Goal: Check status: Check status

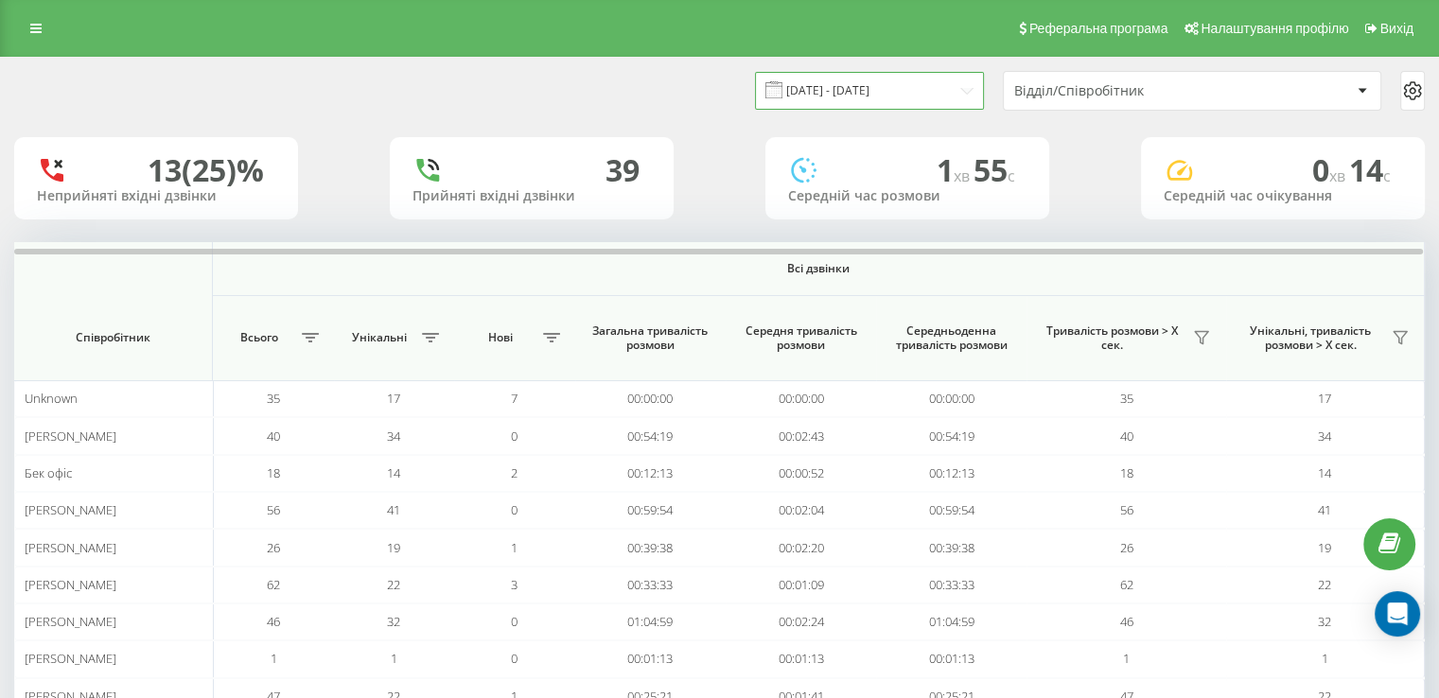
click at [818, 88] on input "[DATE] - [DATE]" at bounding box center [869, 90] width 229 height 37
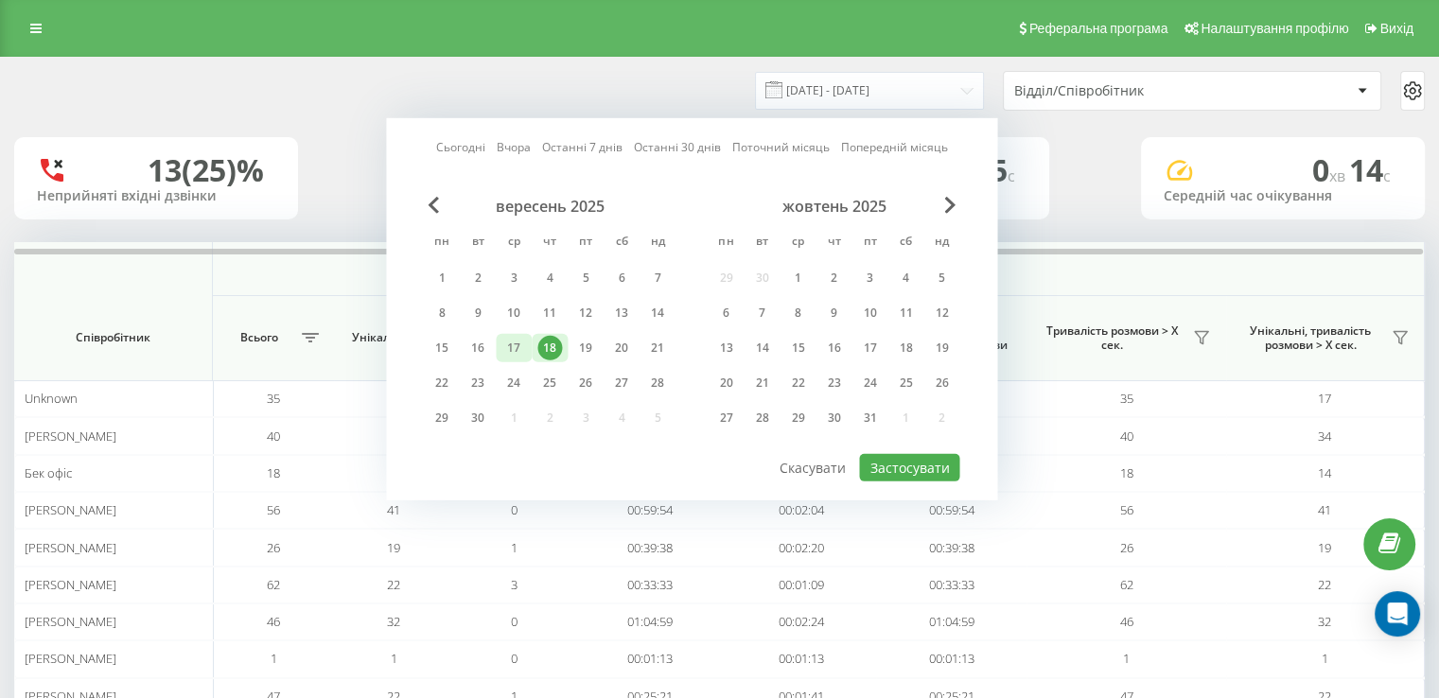
click at [520, 342] on div "17" at bounding box center [513, 348] width 25 height 25
click at [935, 461] on button "Застосувати" at bounding box center [909, 467] width 100 height 27
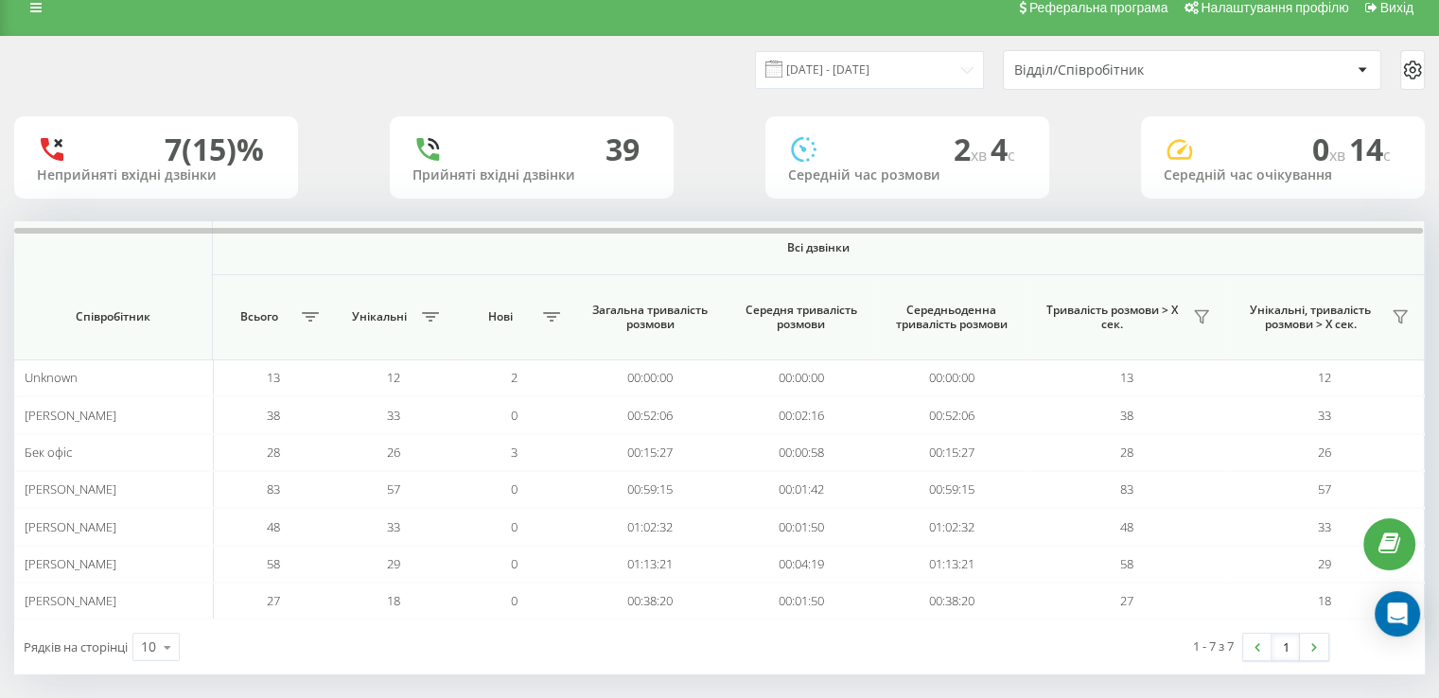
scroll to position [32, 0]
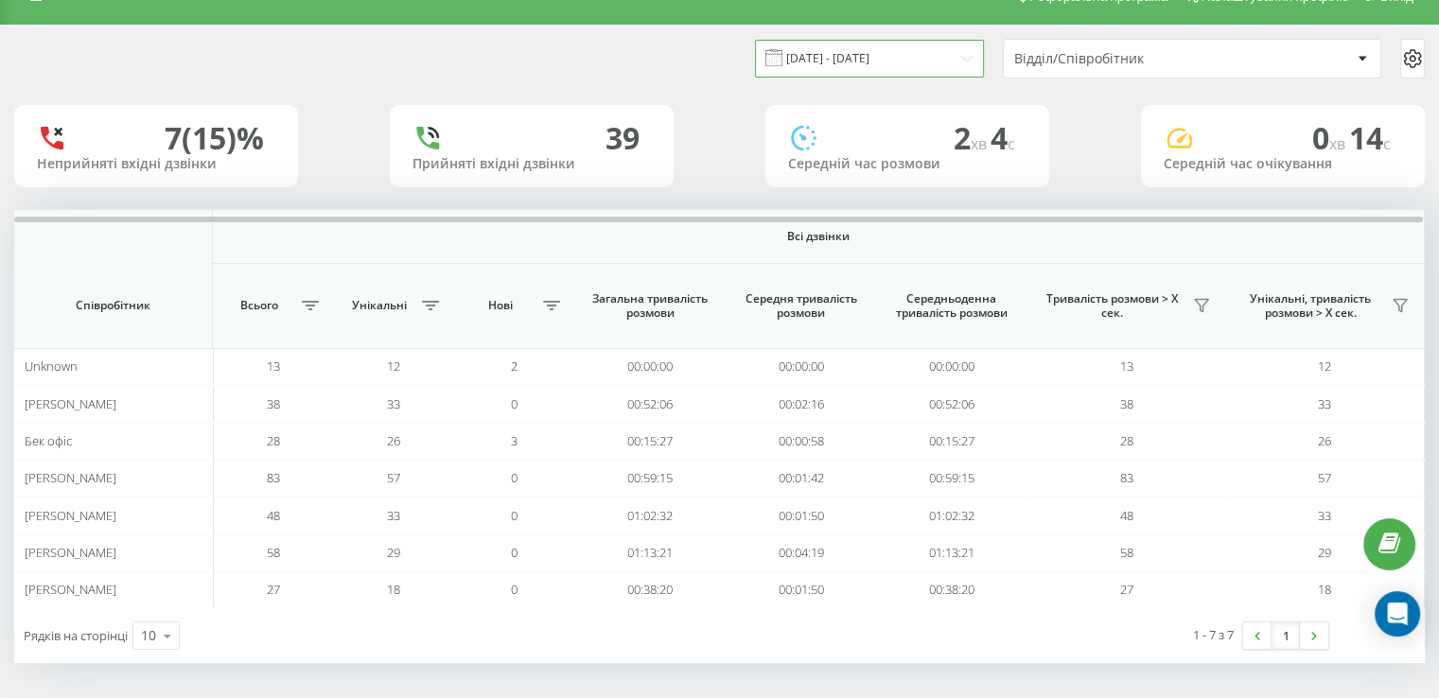
click at [894, 57] on input "[DATE] - [DATE]" at bounding box center [869, 58] width 229 height 37
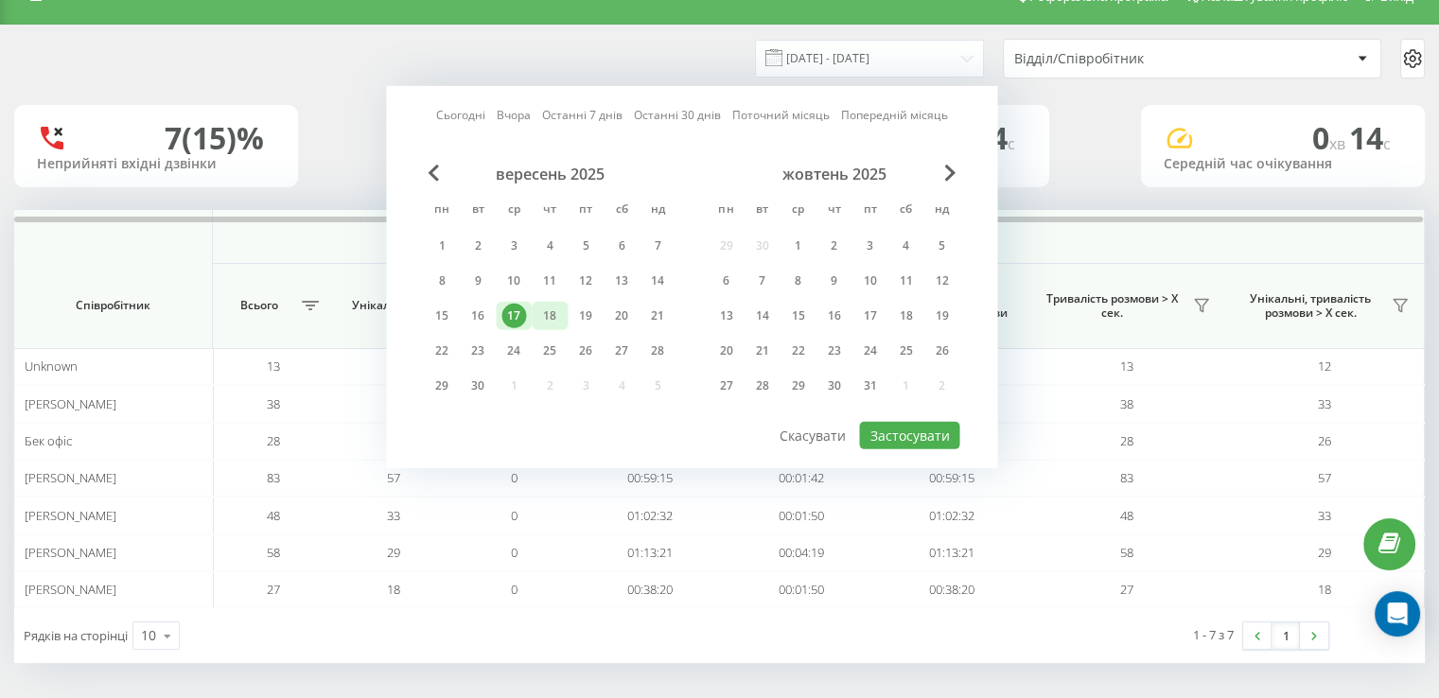
click at [553, 307] on div "18" at bounding box center [549, 316] width 25 height 25
click at [914, 425] on button "Застосувати" at bounding box center [909, 435] width 100 height 27
type input "[DATE] - [DATE]"
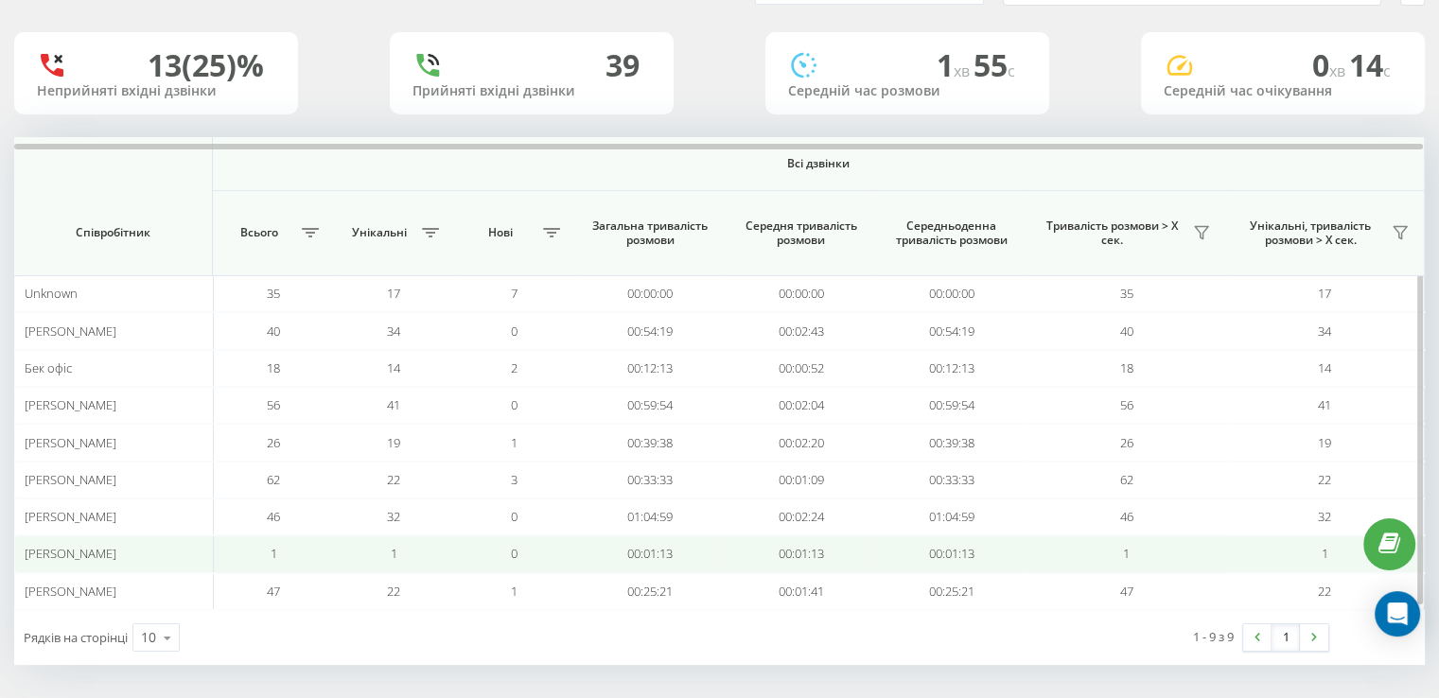
scroll to position [106, 0]
